Goal: Find specific page/section: Find specific page/section

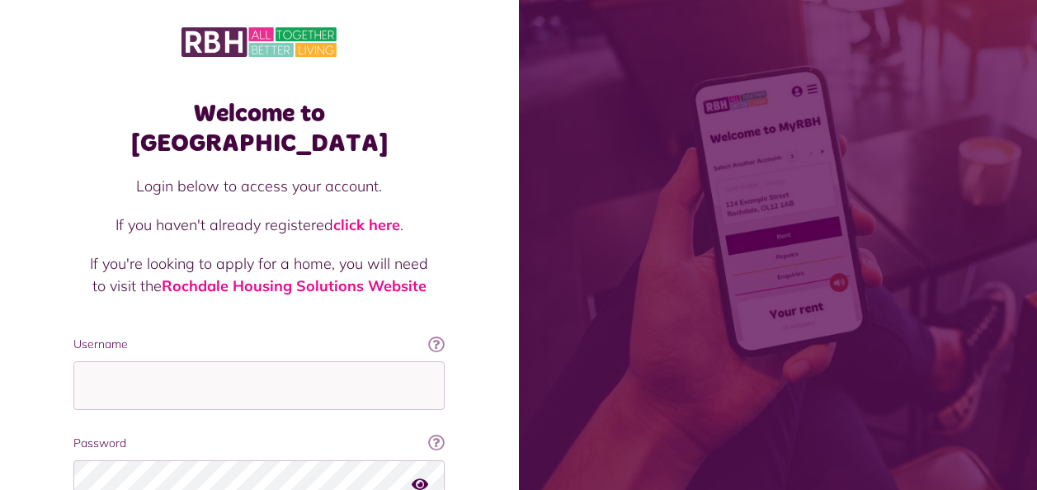
scroll to position [143, 0]
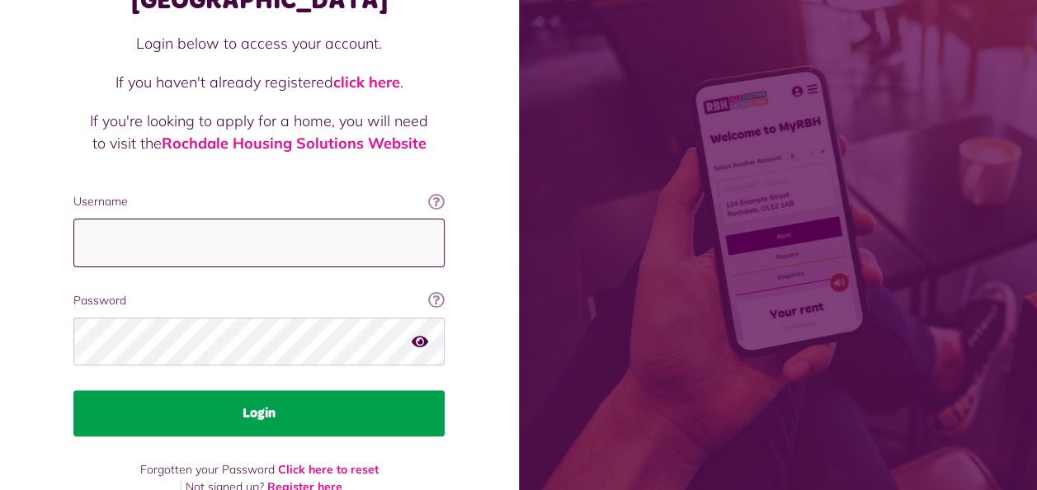
type input "**********"
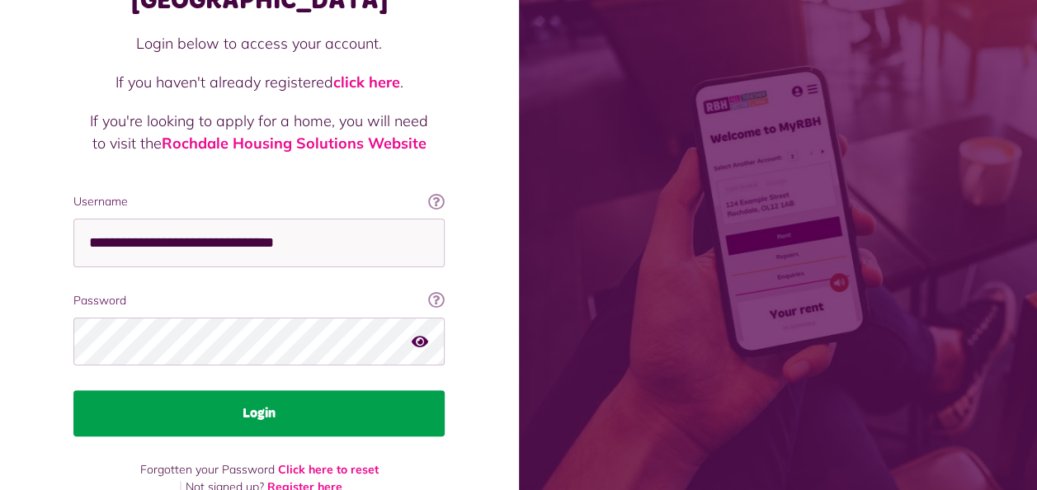
click at [276, 390] on button "Login" at bounding box center [258, 413] width 371 height 46
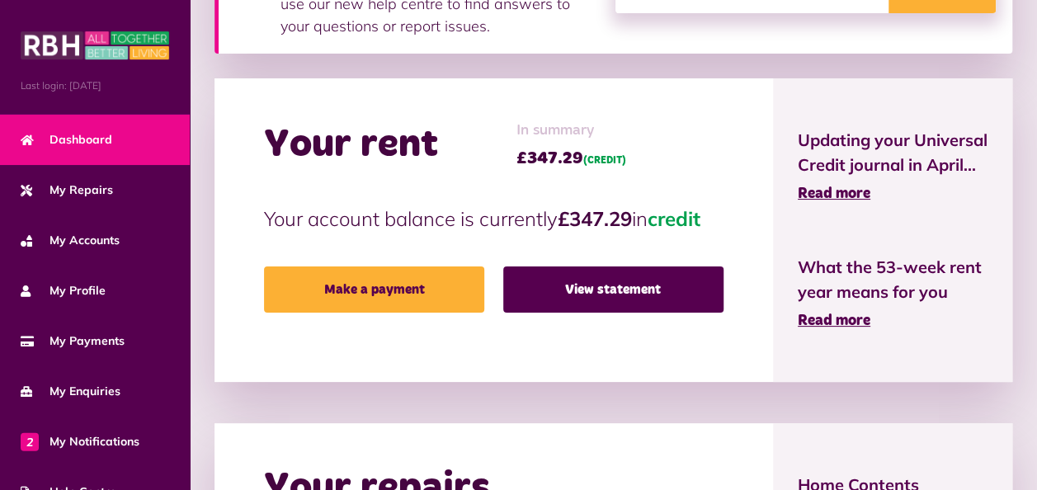
scroll to position [330, 0]
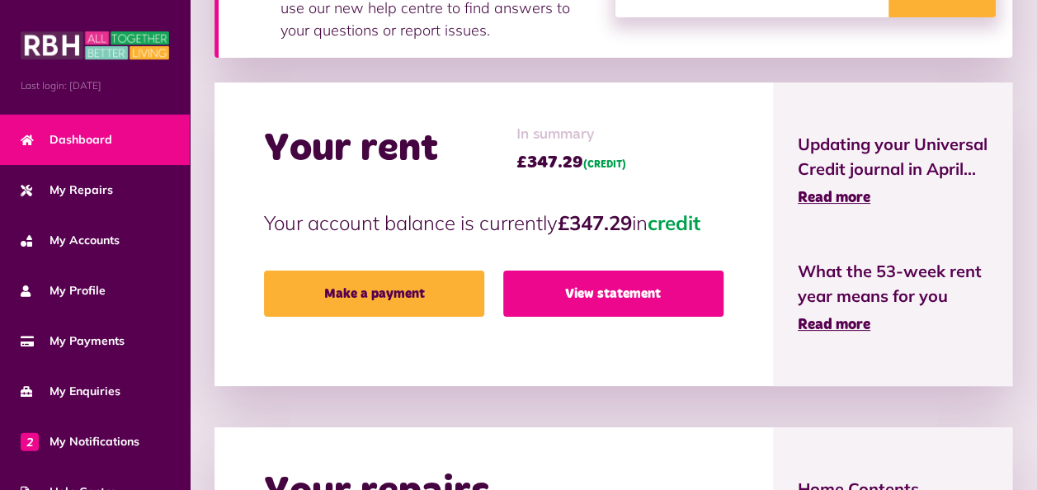
click at [595, 290] on link "View statement" at bounding box center [613, 294] width 220 height 46
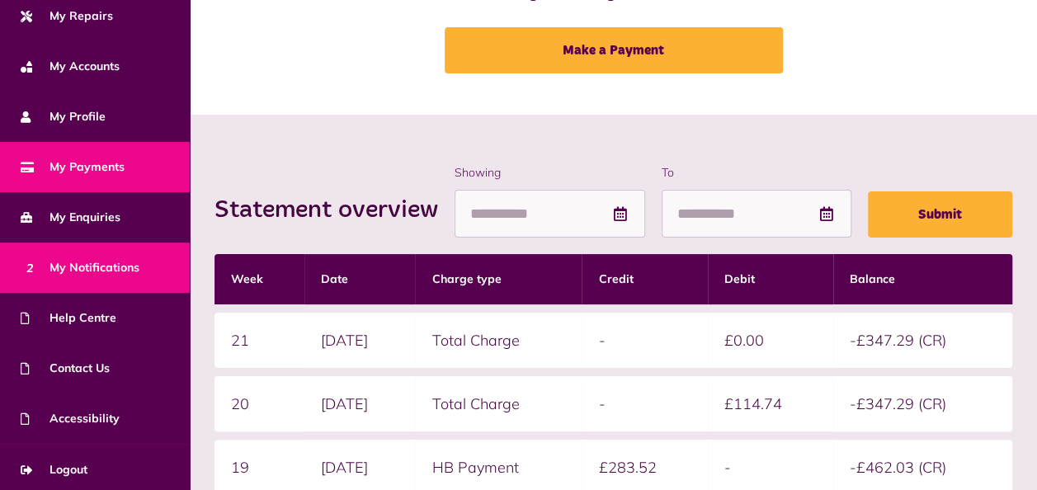
scroll to position [177, 0]
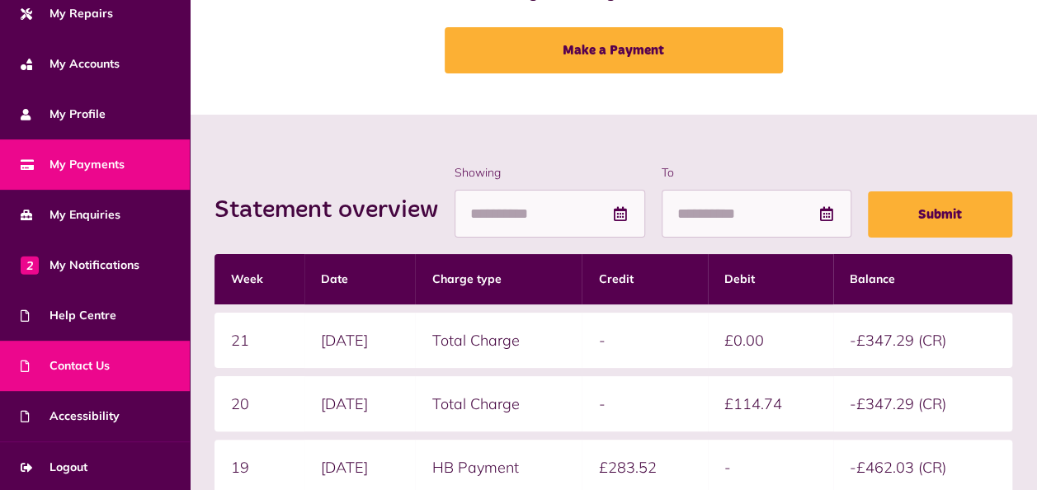
click at [89, 360] on span "Contact Us" at bounding box center [65, 365] width 89 height 17
